Goal: Obtain resource: Obtain resource

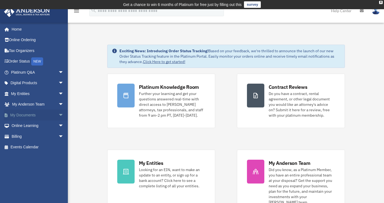
click at [58, 113] on span "arrow_drop_down" at bounding box center [63, 115] width 11 height 11
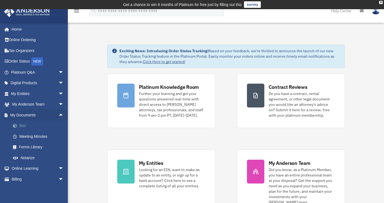
click at [25, 124] on link "Box" at bounding box center [40, 126] width 64 height 11
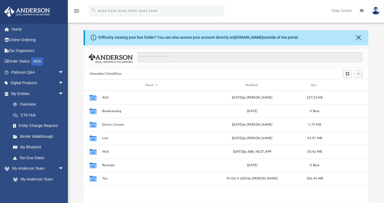
scroll to position [14, 0]
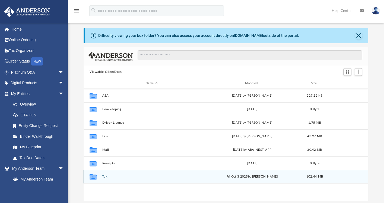
click at [93, 176] on icon "grid" at bounding box center [93, 178] width 7 height 4
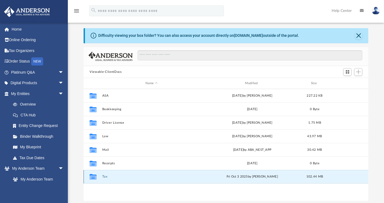
click at [93, 177] on icon "grid" at bounding box center [93, 178] width 7 height 4
click at [104, 176] on button "Tax" at bounding box center [151, 177] width 98 height 4
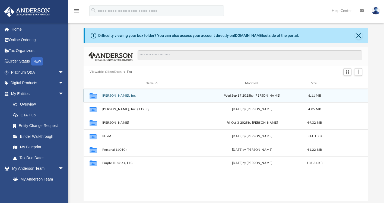
click at [91, 96] on icon "grid" at bounding box center [93, 97] width 7 height 4
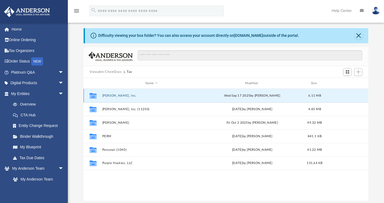
click at [94, 96] on icon "grid" at bounding box center [93, 96] width 7 height 6
click at [116, 97] on button "Dr. Christina Hopson, Inc." at bounding box center [151, 96] width 98 height 4
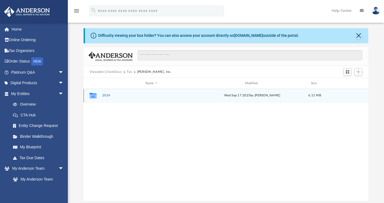
click at [95, 97] on icon "grid" at bounding box center [93, 96] width 7 height 4
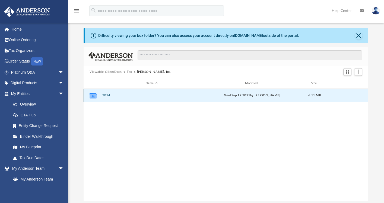
click at [94, 97] on icon "grid" at bounding box center [93, 96] width 7 height 6
click at [107, 96] on button "2024" at bounding box center [151, 96] width 98 height 4
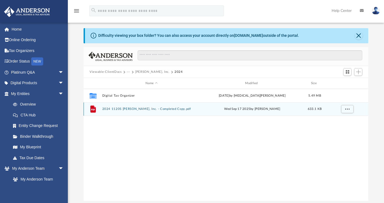
click at [94, 109] on icon "grid" at bounding box center [92, 109] width 5 height 7
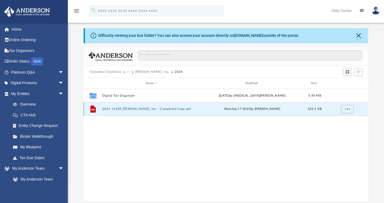
click at [94, 110] on icon "grid" at bounding box center [93, 110] width 4 height 2
click at [346, 110] on span "More options" at bounding box center [347, 109] width 4 height 3
click at [341, 121] on li "Preview" at bounding box center [342, 121] width 16 height 6
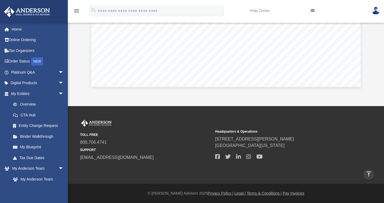
scroll to position [0, 0]
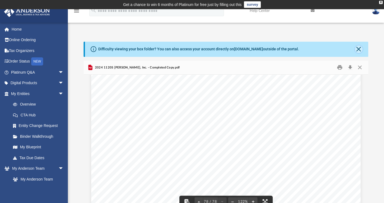
click at [357, 49] on button "Close" at bounding box center [359, 50] width 8 height 8
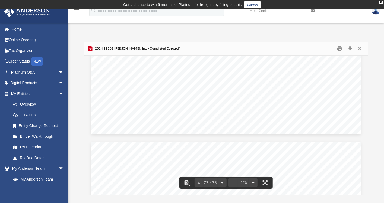
scroll to position [27328, 0]
click at [75, 11] on icon "menu" at bounding box center [76, 11] width 7 height 7
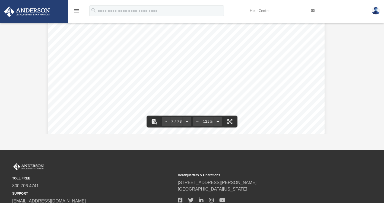
scroll to position [2164, 6]
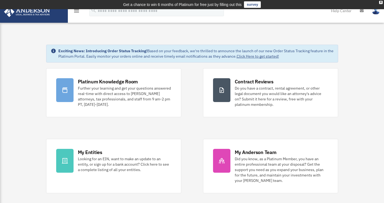
click at [374, 12] on img at bounding box center [376, 11] width 8 height 8
click at [77, 12] on icon "menu" at bounding box center [76, 11] width 7 height 7
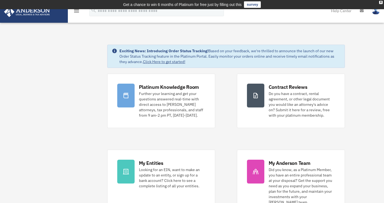
click at [75, 12] on icon "menu" at bounding box center [76, 11] width 7 height 7
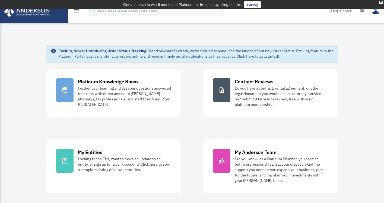
click at [77, 11] on icon "menu" at bounding box center [76, 11] width 7 height 7
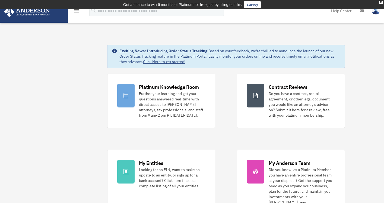
click at [76, 11] on icon "menu" at bounding box center [76, 11] width 7 height 7
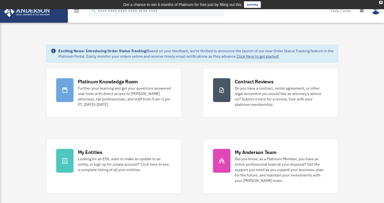
click at [76, 11] on icon "menu" at bounding box center [76, 11] width 7 height 7
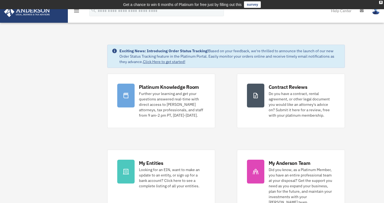
click at [76, 12] on icon "menu" at bounding box center [76, 11] width 7 height 7
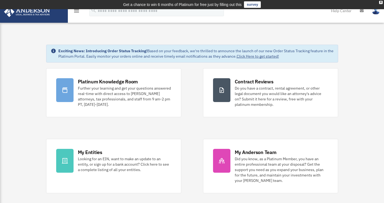
click at [76, 12] on icon "menu" at bounding box center [76, 11] width 7 height 7
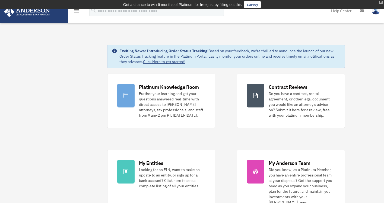
click at [381, 2] on div "X" at bounding box center [381, 2] width 4 height 3
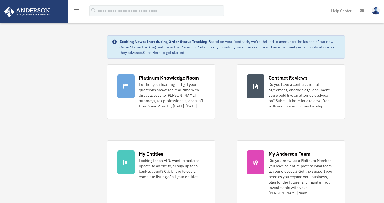
click at [75, 11] on icon "menu" at bounding box center [76, 11] width 7 height 7
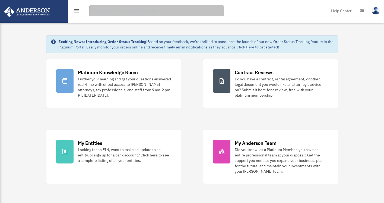
click at [102, 10] on input "search" at bounding box center [156, 10] width 135 height 11
type input "***"
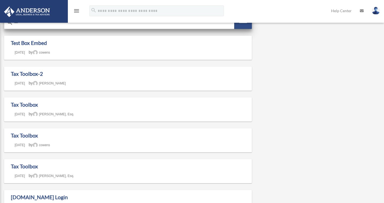
click at [10, 24] on icon "search" at bounding box center [10, 22] width 7 height 7
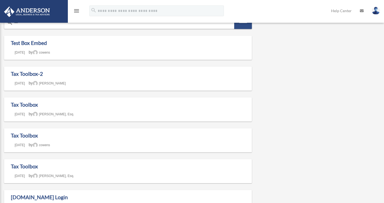
click at [76, 12] on icon "menu" at bounding box center [76, 11] width 7 height 7
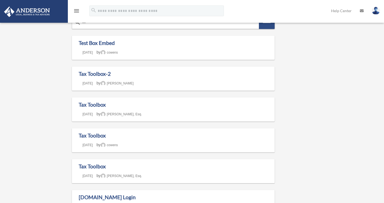
click at [76, 12] on icon "menu" at bounding box center [76, 11] width 7 height 7
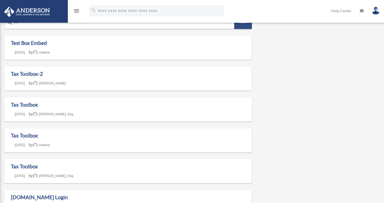
click at [75, 11] on icon "menu" at bounding box center [76, 11] width 7 height 7
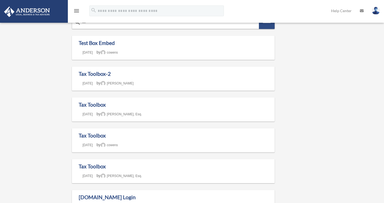
click at [374, 11] on img at bounding box center [376, 11] width 8 height 8
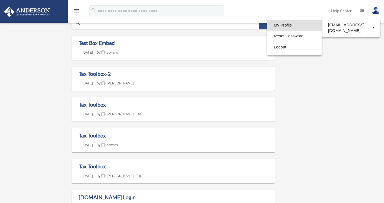
click at [312, 25] on link "My Profile" at bounding box center [294, 25] width 54 height 11
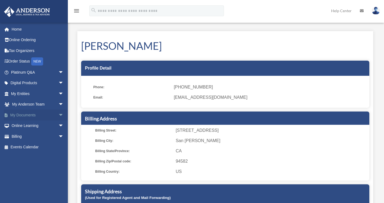
click at [58, 114] on span "arrow_drop_down" at bounding box center [63, 115] width 11 height 11
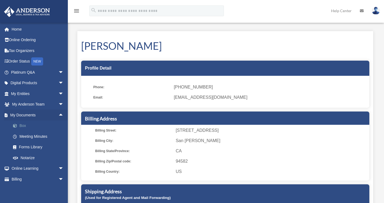
click at [31, 126] on link "Box" at bounding box center [40, 126] width 64 height 11
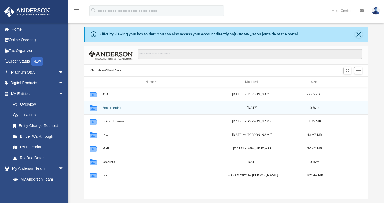
scroll to position [6, 0]
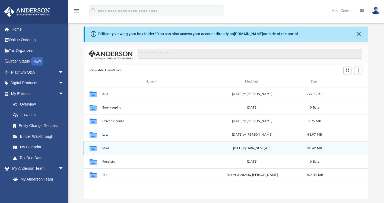
click at [94, 148] on icon "grid" at bounding box center [93, 149] width 7 height 6
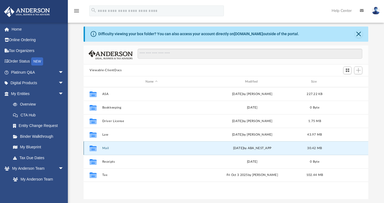
click at [94, 150] on icon "grid" at bounding box center [93, 149] width 7 height 6
click at [106, 149] on button "Mail" at bounding box center [151, 149] width 98 height 4
click at [107, 148] on button "Mail" at bounding box center [151, 149] width 98 height 4
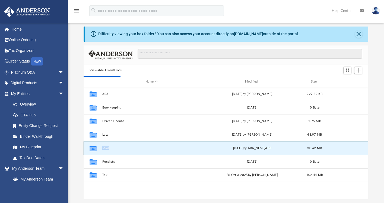
click at [107, 148] on button "Mail" at bounding box center [151, 149] width 98 height 4
click at [104, 148] on button "Mail" at bounding box center [151, 149] width 98 height 4
click at [94, 150] on icon "grid" at bounding box center [93, 149] width 7 height 6
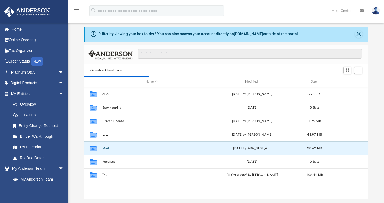
click at [94, 150] on icon "grid" at bounding box center [93, 149] width 7 height 6
click at [107, 148] on button "Mail" at bounding box center [151, 149] width 98 height 4
click at [105, 149] on button "Mail" at bounding box center [151, 149] width 98 height 4
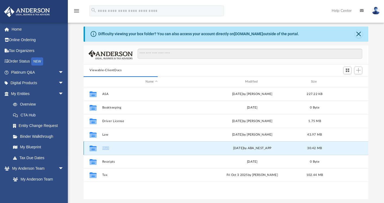
click at [105, 149] on button "Mail" at bounding box center [151, 149] width 98 height 4
click at [95, 149] on icon "grid" at bounding box center [93, 149] width 7 height 4
click at [106, 149] on button "Mail" at bounding box center [151, 149] width 98 height 4
click at [106, 148] on button "Mail" at bounding box center [151, 149] width 98 height 4
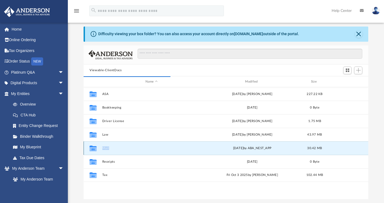
click at [106, 148] on button "Mail" at bounding box center [151, 149] width 98 height 4
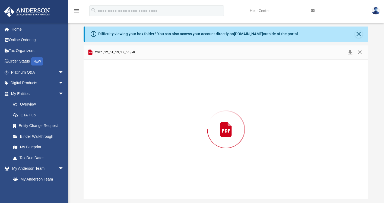
click at [106, 148] on div "Preview" at bounding box center [226, 130] width 285 height 140
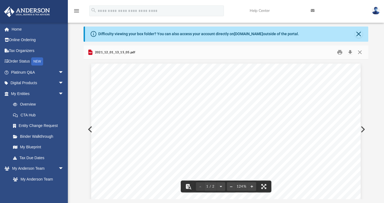
click at [366, 129] on button "Preview" at bounding box center [362, 129] width 12 height 15
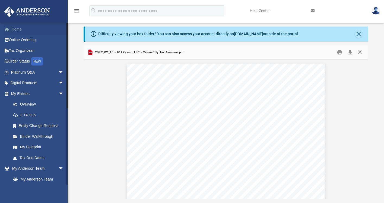
click at [18, 28] on link "Home" at bounding box center [38, 29] width 68 height 11
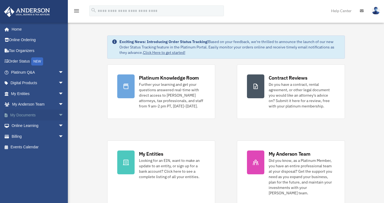
click at [58, 114] on span "arrow_drop_down" at bounding box center [63, 115] width 11 height 11
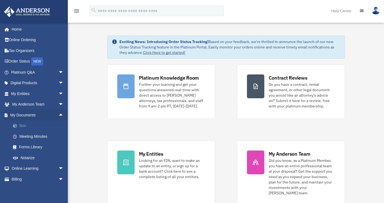
click at [26, 125] on link "Box" at bounding box center [40, 126] width 64 height 11
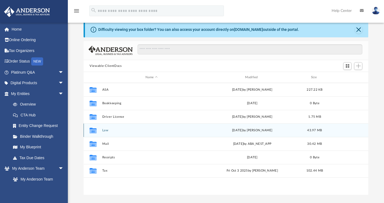
scroll to position [12, 0]
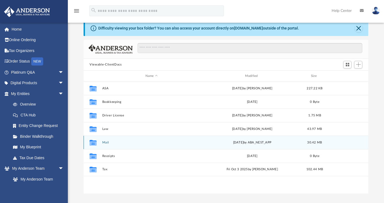
click at [92, 143] on icon "grid" at bounding box center [93, 144] width 7 height 4
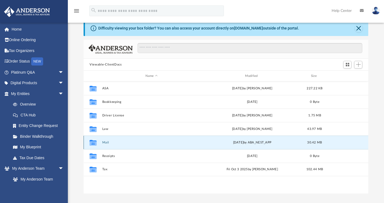
click at [93, 142] on icon "grid" at bounding box center [93, 144] width 7 height 4
click at [105, 142] on button "Mail" at bounding box center [151, 143] width 98 height 4
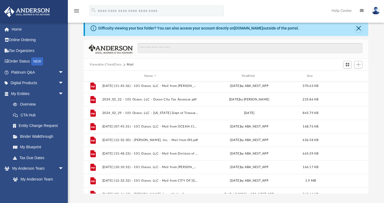
scroll to position [444, 0]
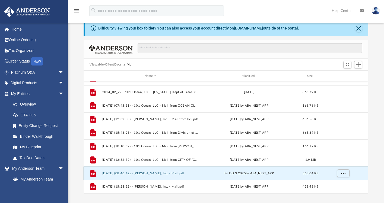
click at [158, 174] on button "[DATE] (08:46:42) - [PERSON_NAME], Inc. - Mail.pdf" at bounding box center [150, 174] width 96 height 4
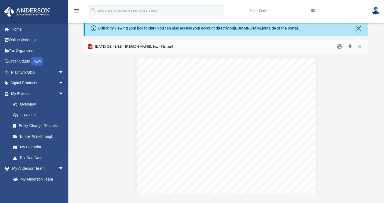
scroll to position [0, 0]
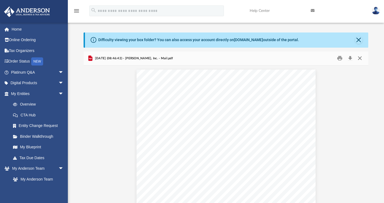
click at [359, 57] on button "Close" at bounding box center [359, 58] width 10 height 8
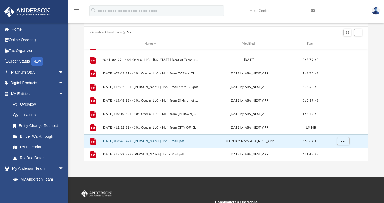
scroll to position [45, 0]
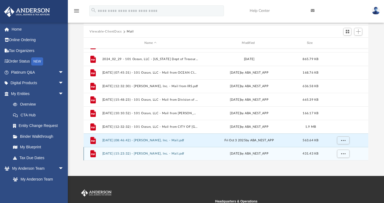
click at [157, 154] on button "[DATE] (15:23:32) - [PERSON_NAME], Inc. - Mail.pdf" at bounding box center [150, 154] width 96 height 4
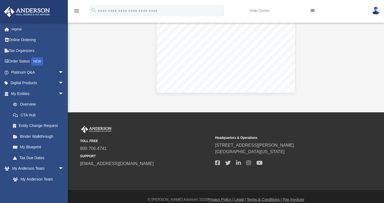
scroll to position [125, 0]
